Goal: Check status: Check status

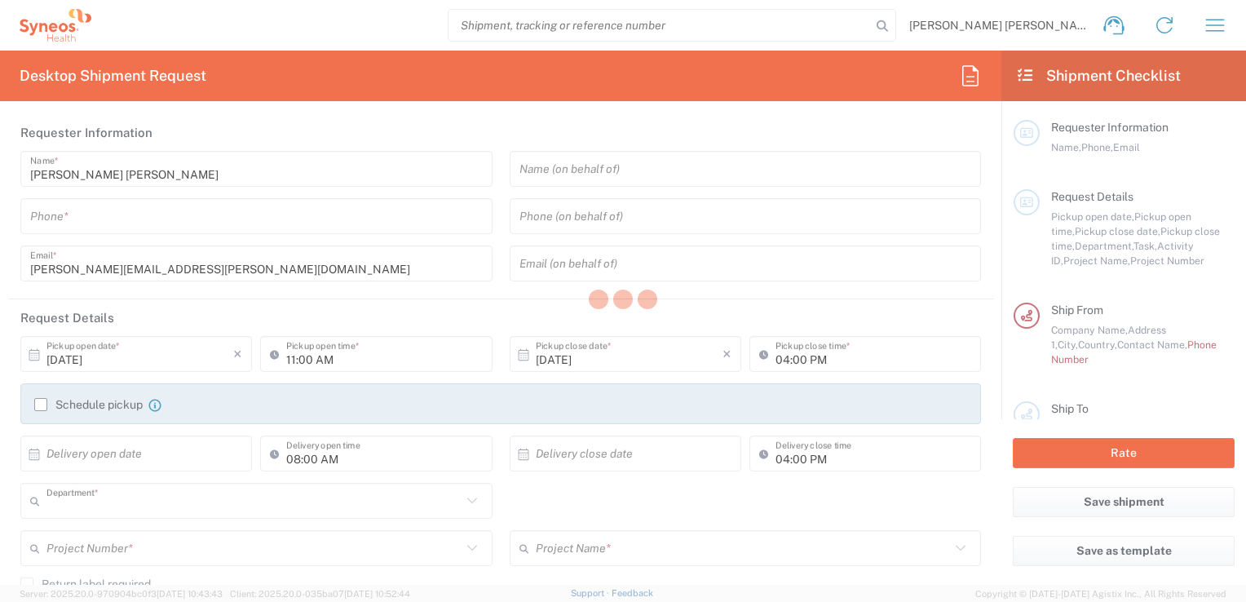
type input "3110"
type input "[GEOGRAPHIC_DATA]"
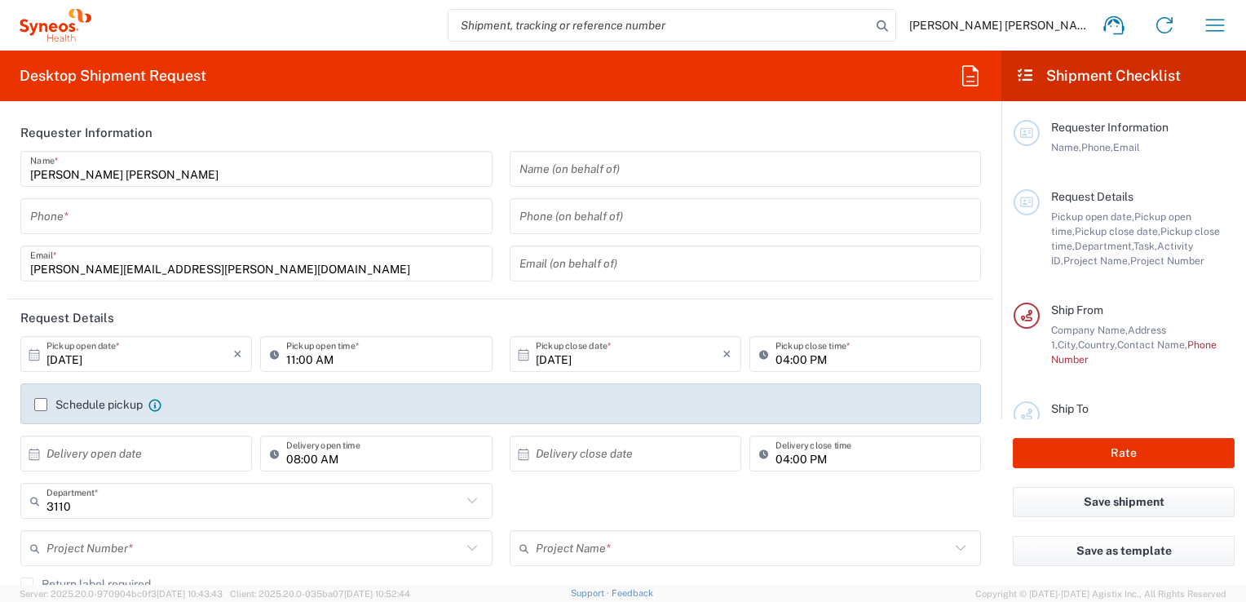
type input "Syneos Health Clinical [GEOGRAPHIC_DATA]"
click at [1208, 20] on icon "button" at bounding box center [1215, 25] width 26 height 26
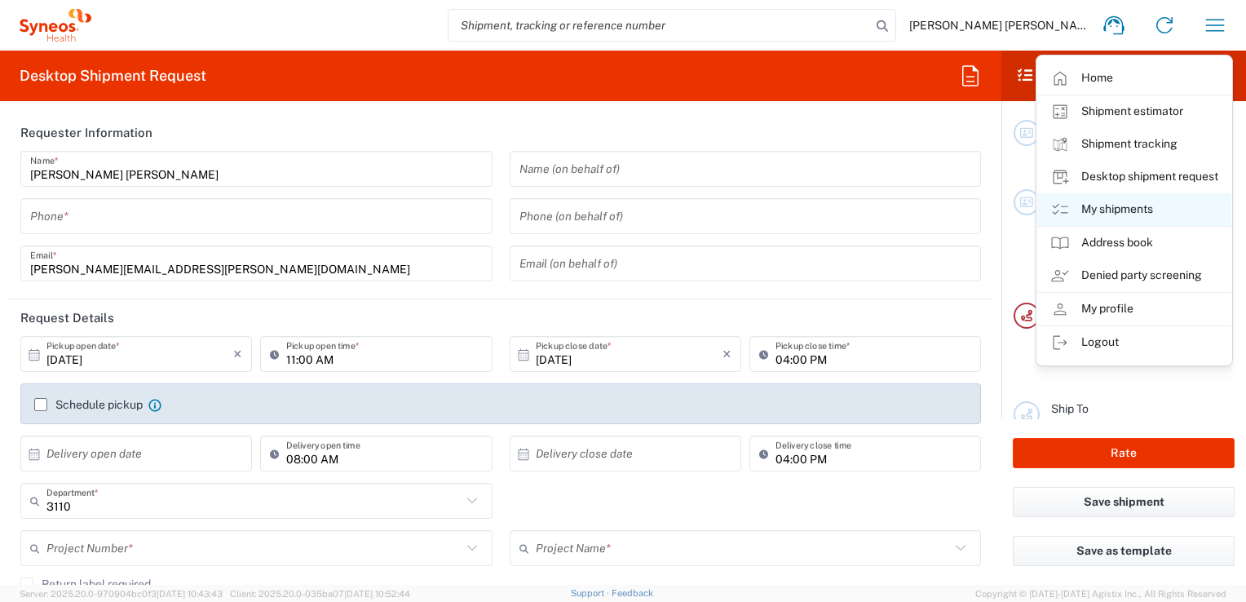
click at [1122, 210] on link "My shipments" at bounding box center [1134, 209] width 194 height 33
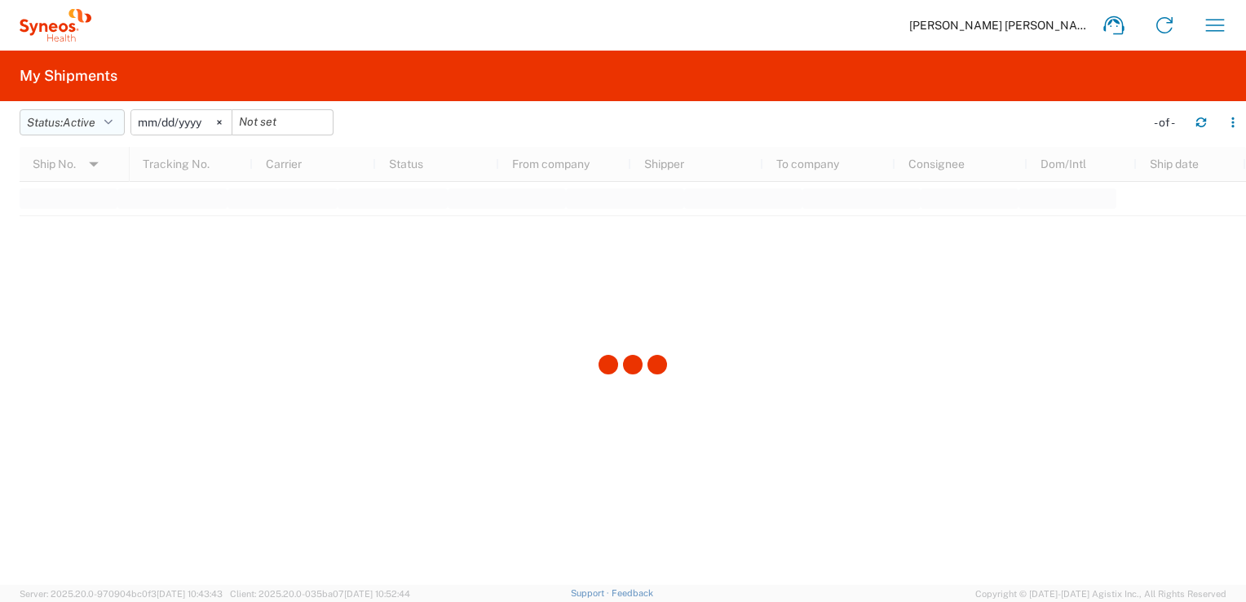
click at [118, 122] on button "Status: Active" at bounding box center [72, 122] width 105 height 26
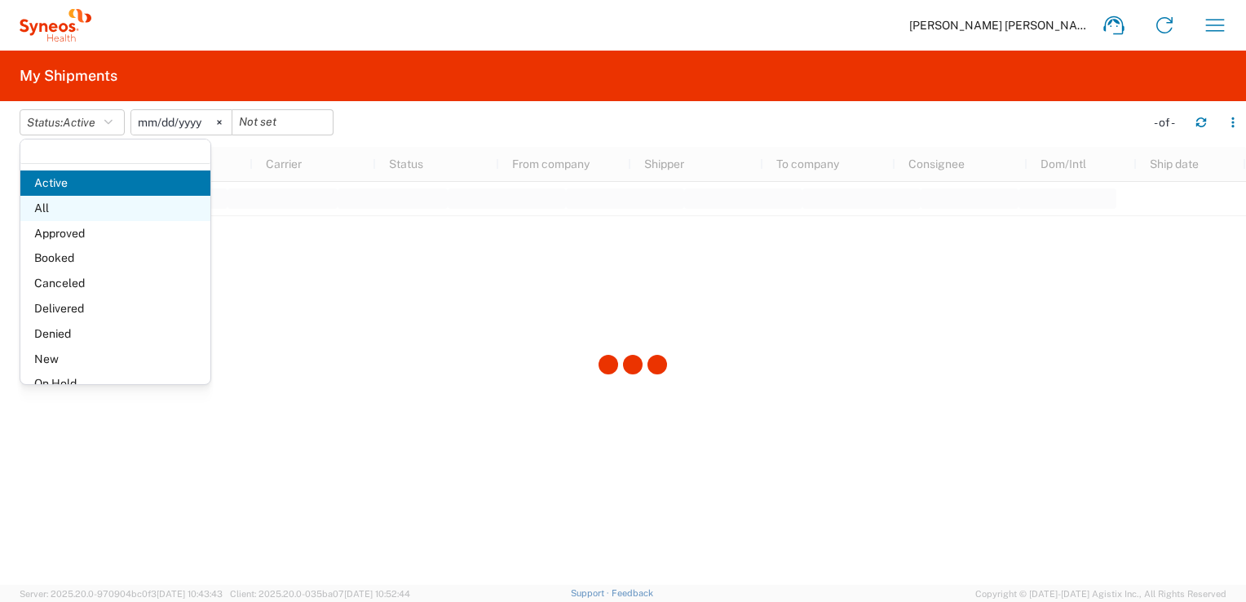
click at [60, 208] on span "All" at bounding box center [115, 208] width 190 height 25
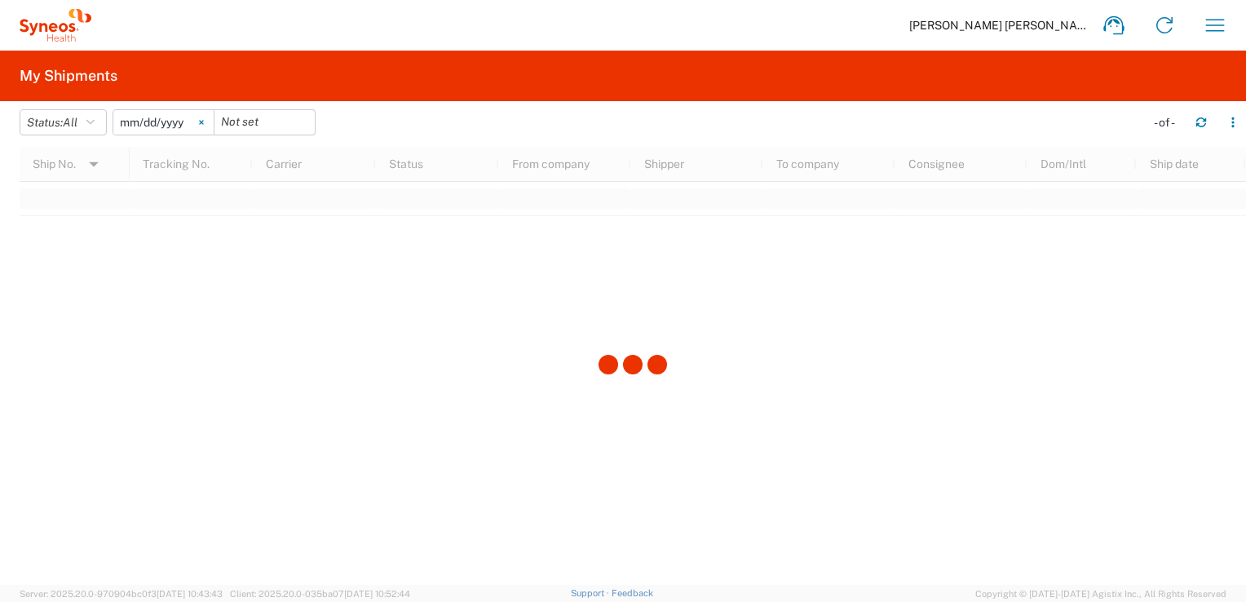
click at [203, 122] on icon at bounding box center [201, 123] width 4 height 4
click at [168, 117] on input "date" at bounding box center [163, 122] width 100 height 24
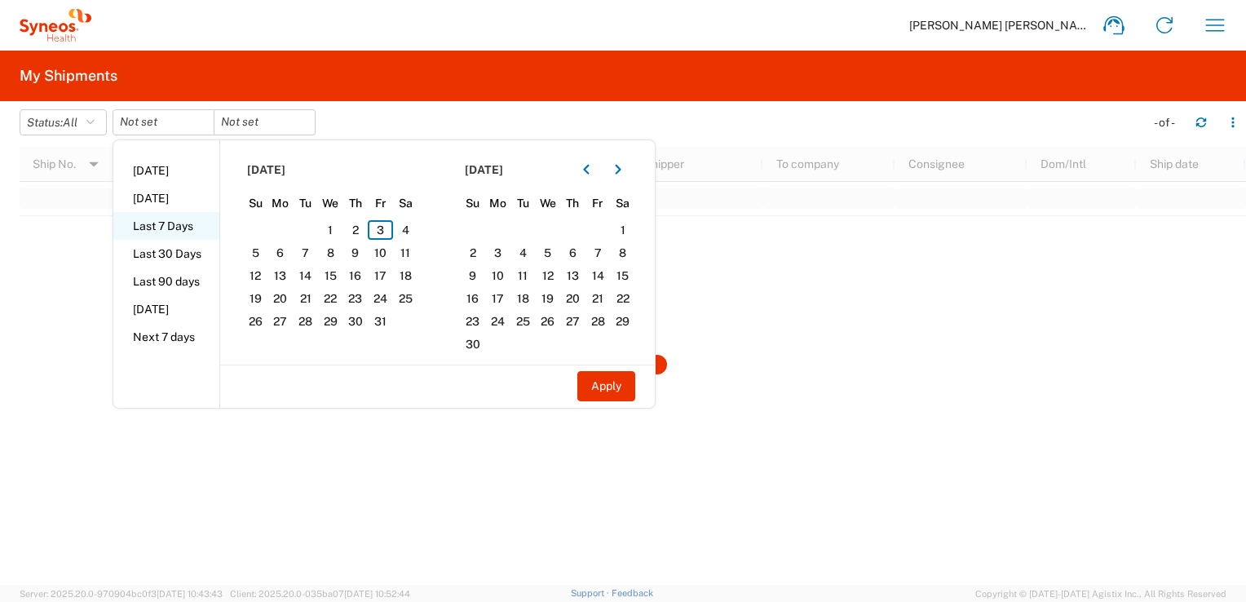
click at [174, 223] on li "Last 7 Days" at bounding box center [166, 226] width 106 height 28
type input "[DATE]"
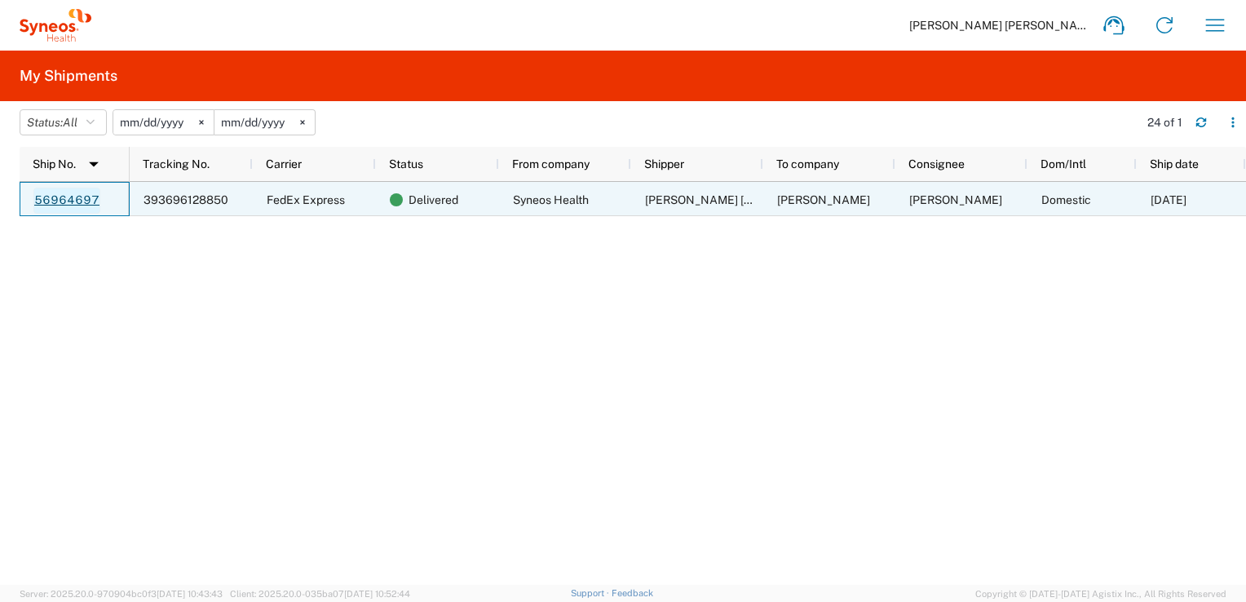
click at [86, 196] on link "56964697" at bounding box center [66, 201] width 67 height 26
click at [186, 199] on span "393696128850" at bounding box center [185, 199] width 85 height 13
click at [61, 200] on link "56964697" at bounding box center [66, 201] width 67 height 26
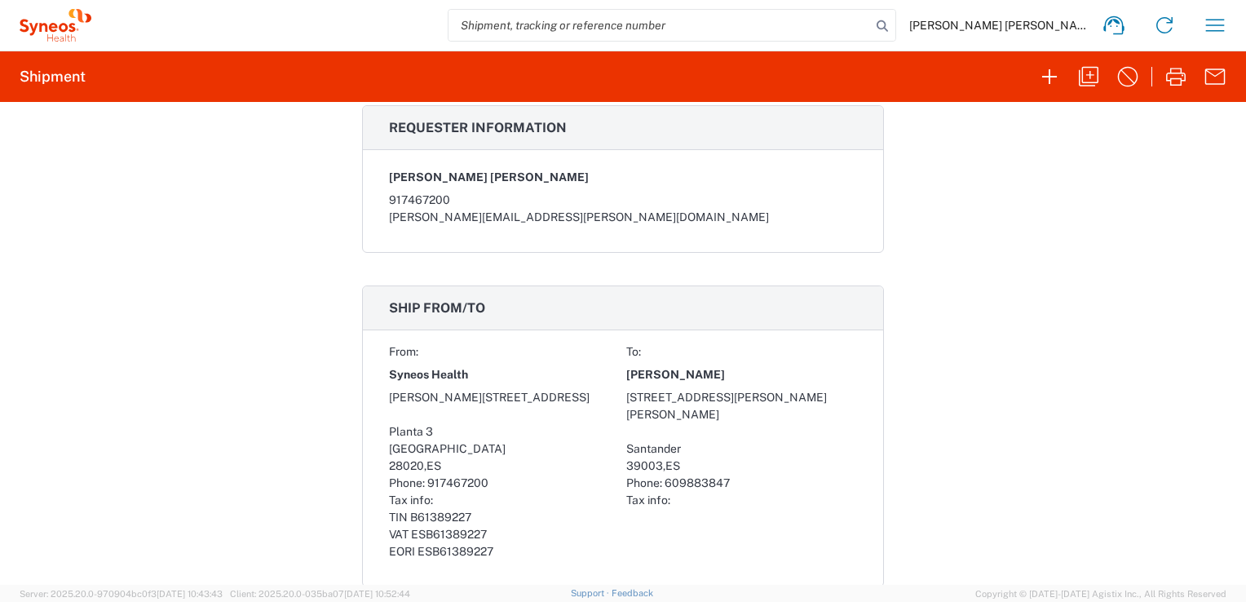
scroll to position [855, 0]
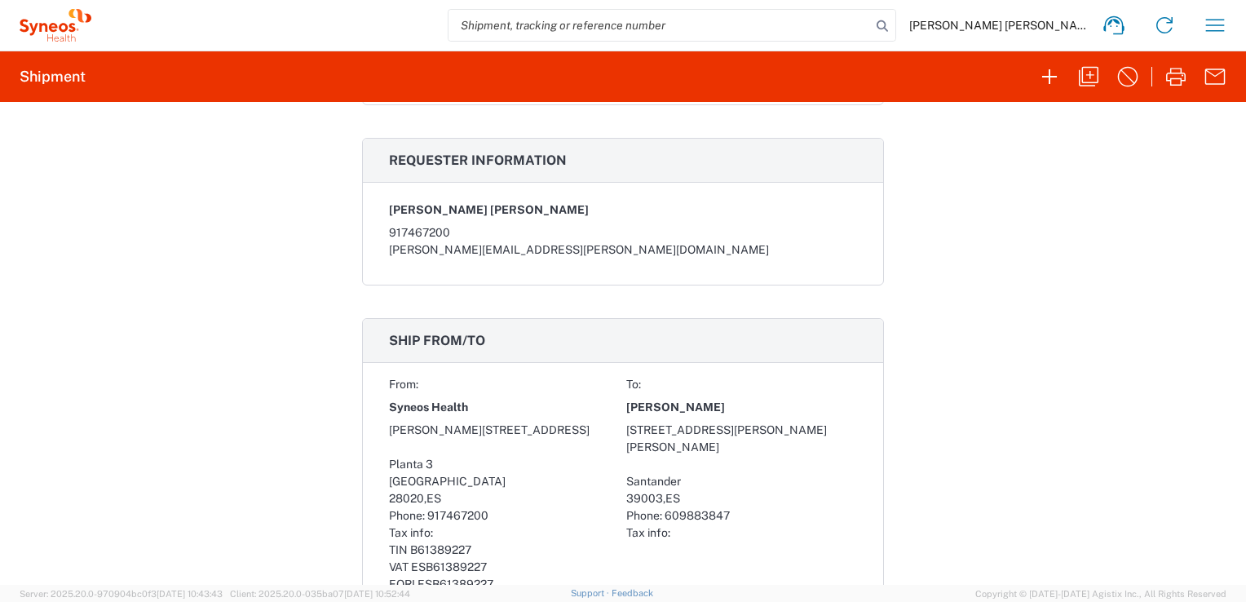
click at [893, 433] on div "Shipment 56964697 Google Maps Documents Shipping Label Laser Shipping Label Las…" at bounding box center [623, 343] width 1246 height 483
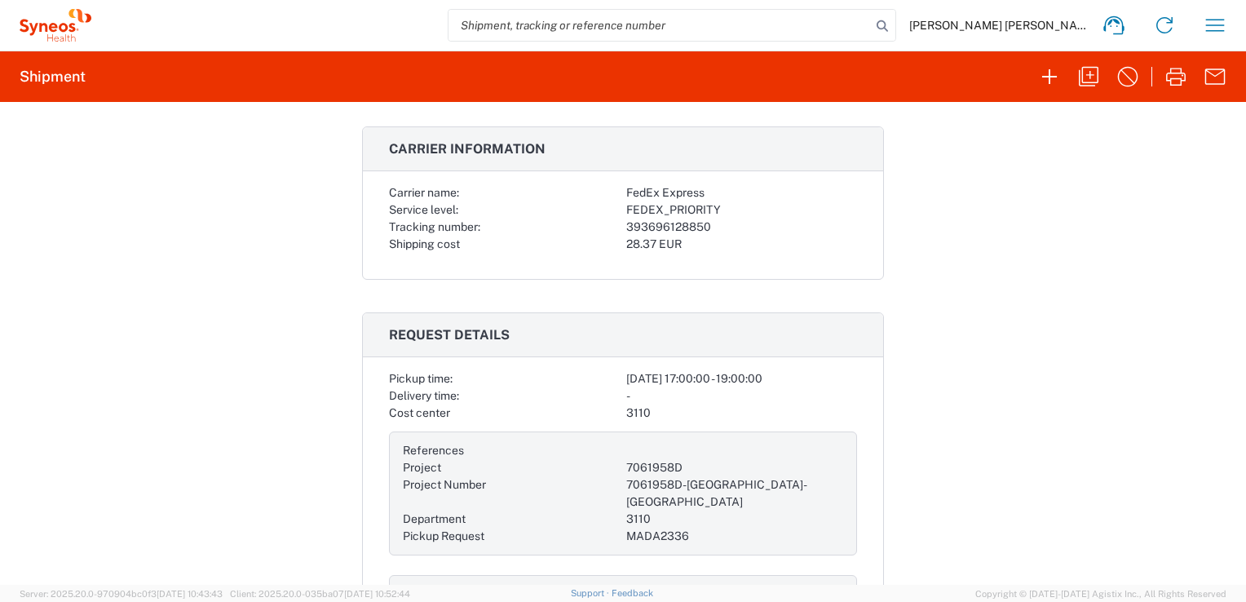
scroll to position [236, 0]
